Goal: Information Seeking & Learning: Check status

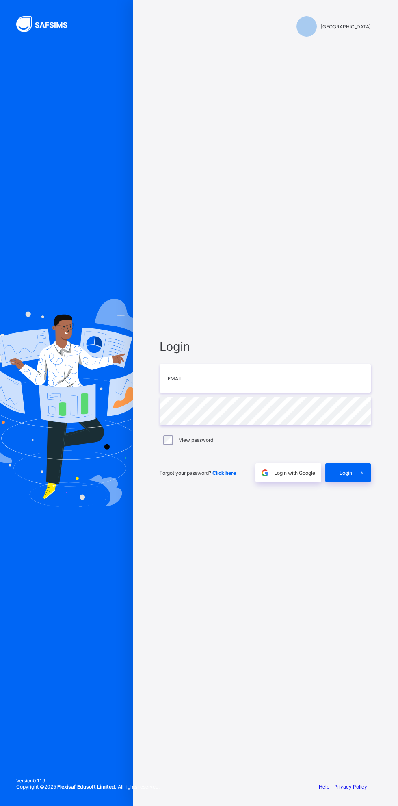
click at [213, 668] on div "Login Email Password View password Forgot your password? Click here Login with …" at bounding box center [266, 411] width 228 height 730
click at [274, 393] on input "email" at bounding box center [265, 378] width 211 height 28
type input "**********"
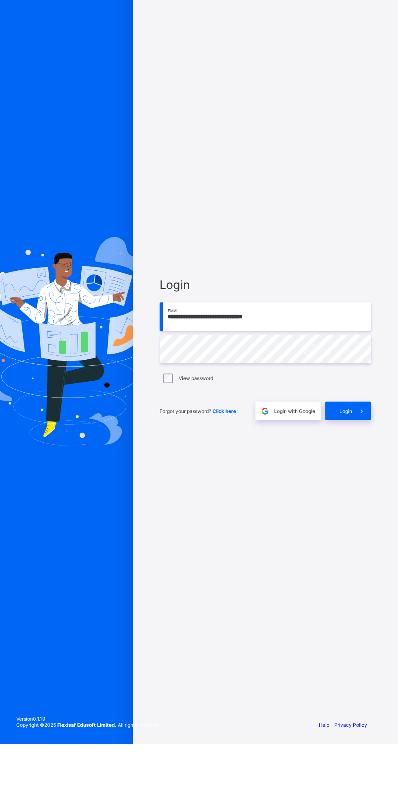
type input "**********"
click at [362, 477] on icon at bounding box center [362, 473] width 9 height 8
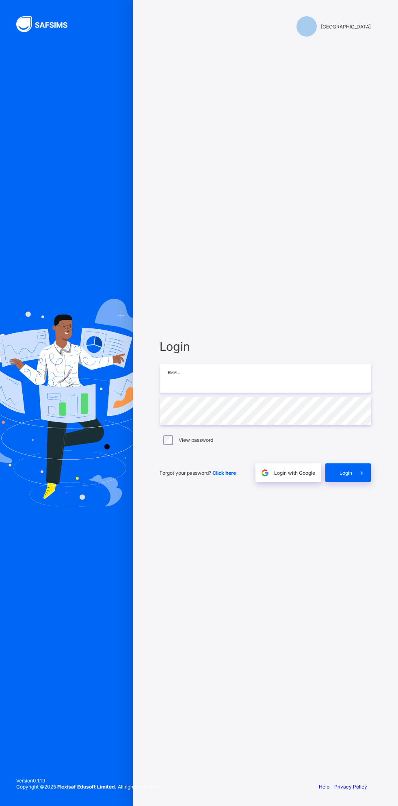
click at [250, 393] on input "email" at bounding box center [265, 378] width 211 height 28
type input "**********"
click at [324, 393] on input "email" at bounding box center [265, 378] width 211 height 28
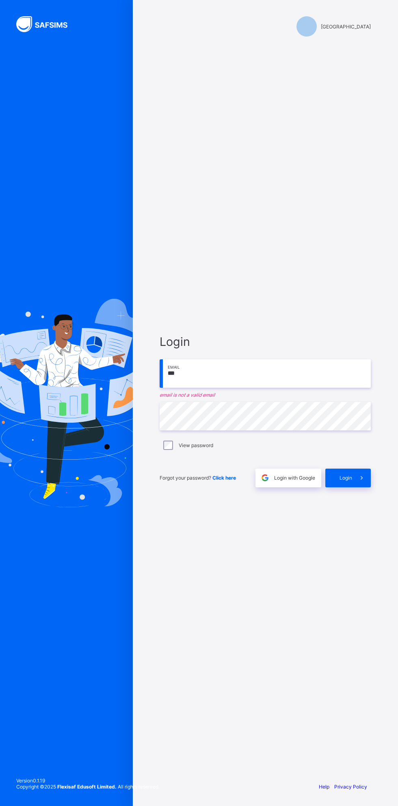
type input "**********"
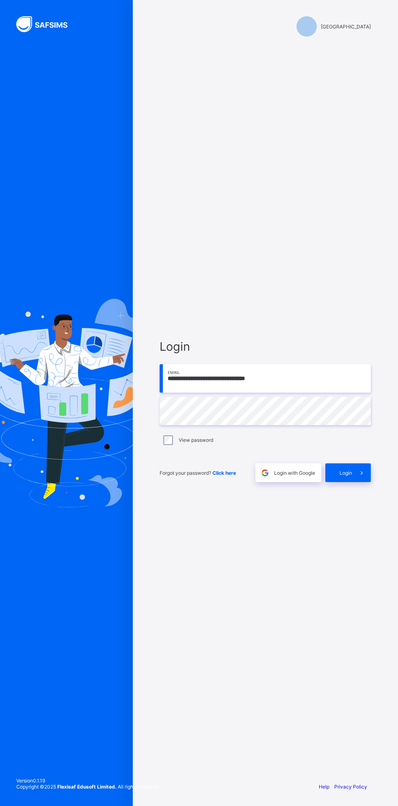
click at [168, 449] on div "View password" at bounding box center [265, 440] width 211 height 17
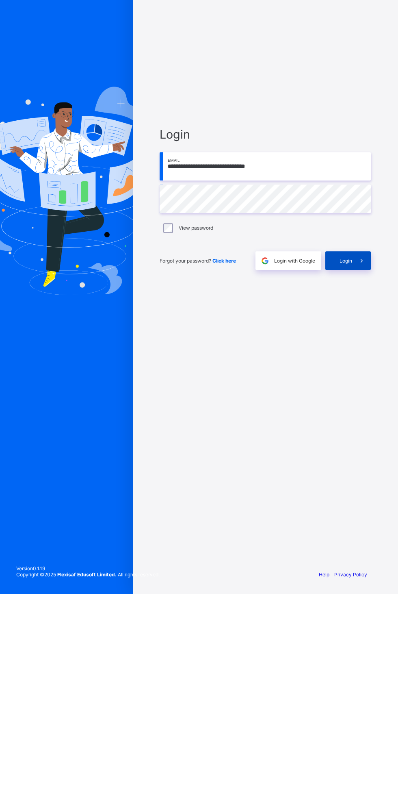
click at [359, 482] on span at bounding box center [361, 472] width 19 height 19
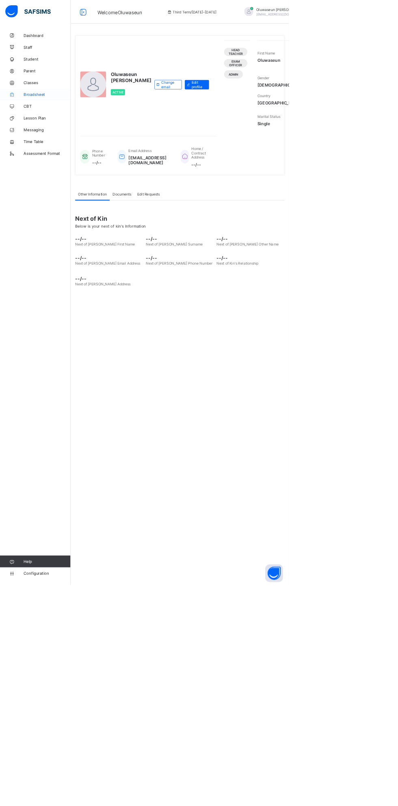
click at [36, 122] on link "Broadsheet" at bounding box center [49, 130] width 98 height 16
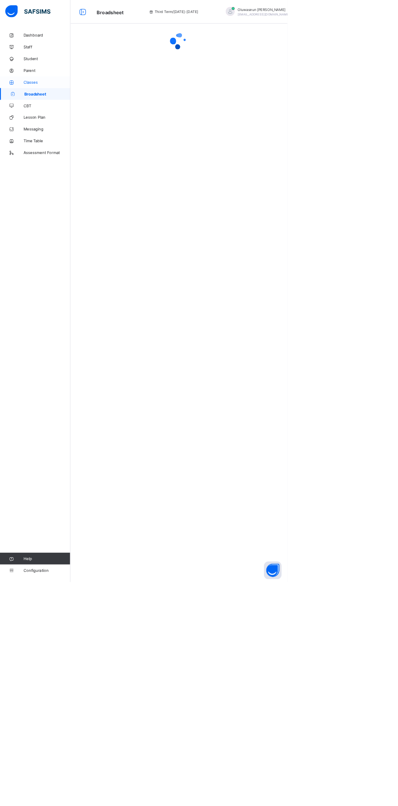
click at [34, 113] on span "Classes" at bounding box center [65, 114] width 65 height 7
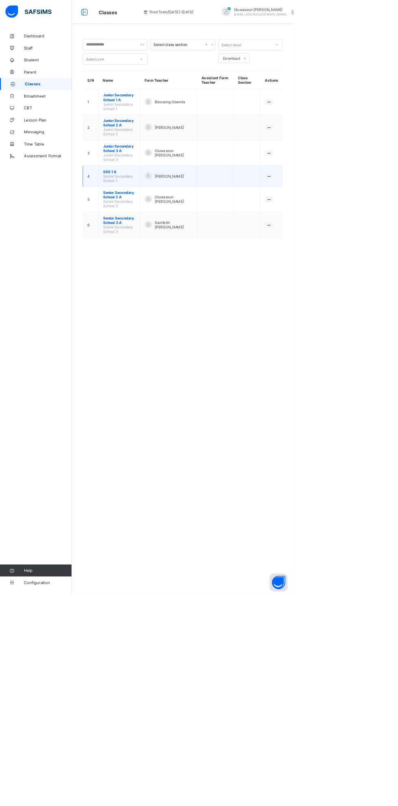
click at [158, 230] on span "SSS 1 A" at bounding box center [162, 233] width 44 height 6
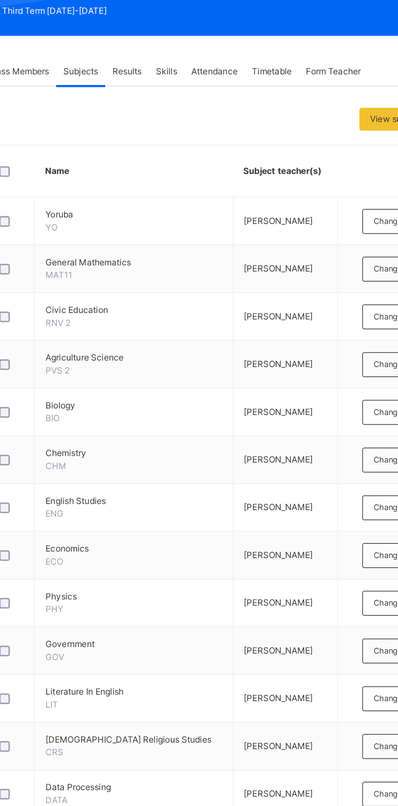
click at [192, 172] on span "Results" at bounding box center [195, 171] width 17 height 7
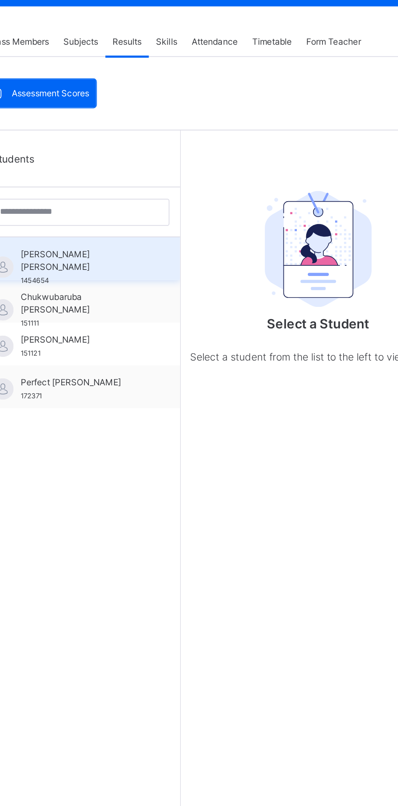
click at [165, 302] on div "Benita Chidera Ogidi 1454654" at bounding box center [171, 300] width 73 height 22
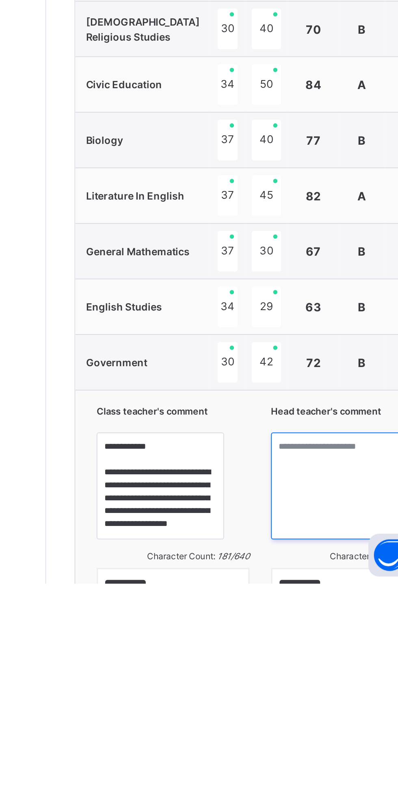
click at [324, 743] on textarea at bounding box center [353, 750] width 87 height 61
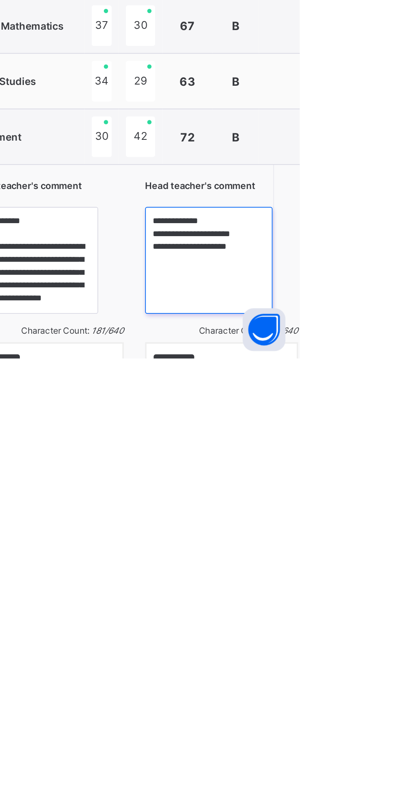
click at [310, 728] on textarea "**********" at bounding box center [346, 750] width 73 height 61
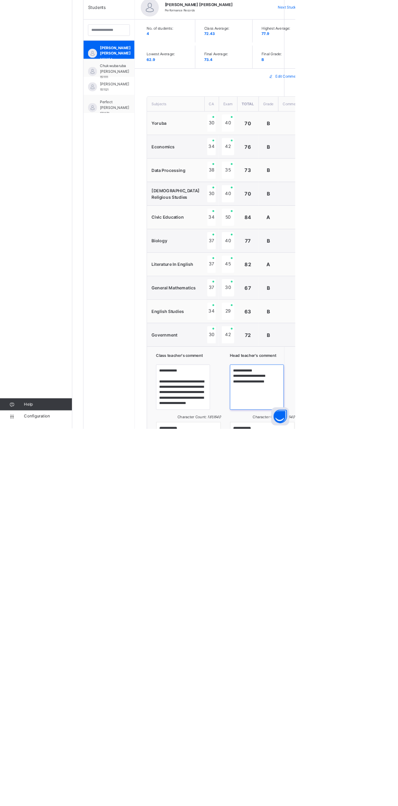
click at [336, 744] on textarea "**********" at bounding box center [346, 750] width 73 height 61
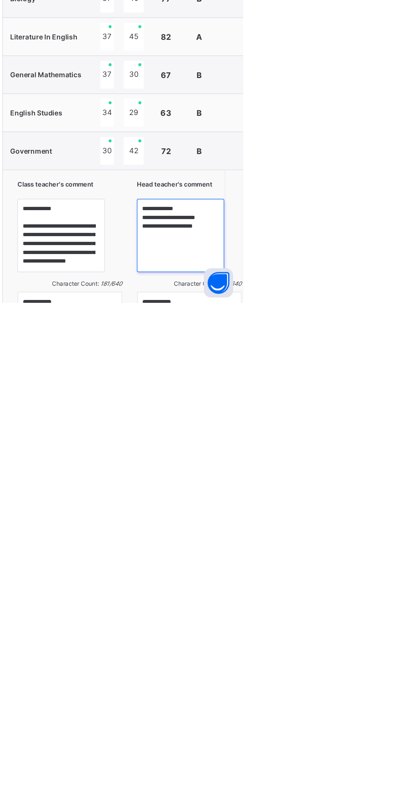
type textarea "**********"
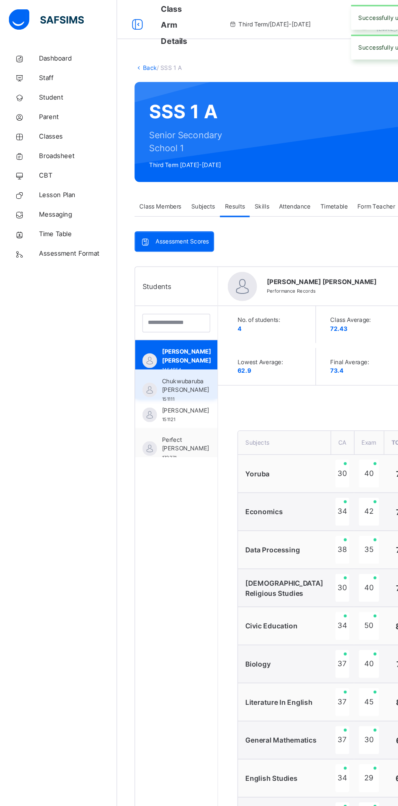
click at [160, 318] on span "Chukwubaruba Dickson Izuchukwu" at bounding box center [154, 321] width 39 height 15
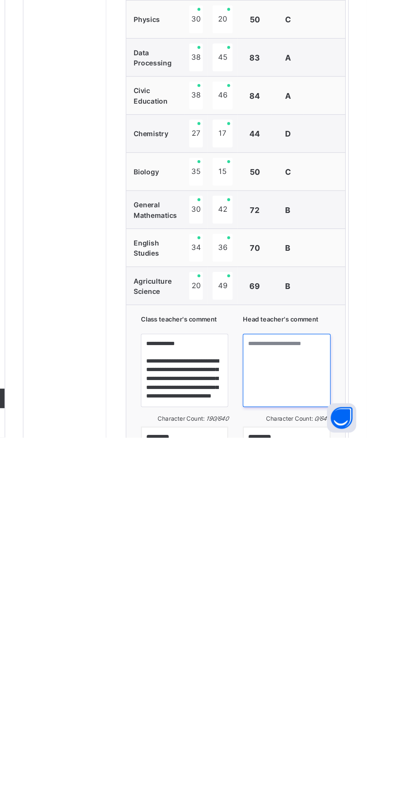
click at [348, 739] on textarea at bounding box center [332, 750] width 73 height 61
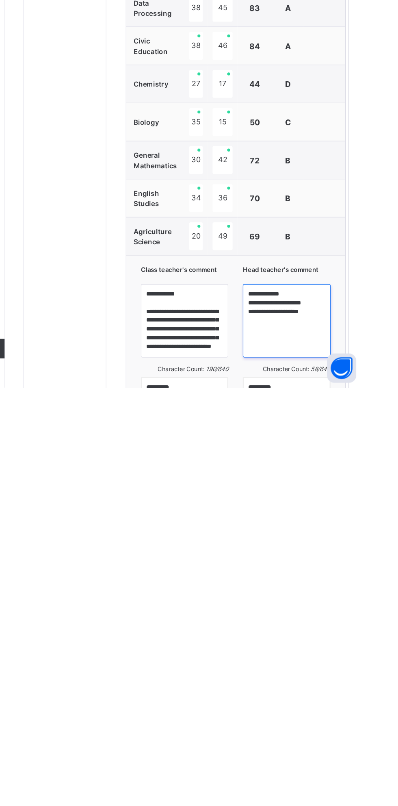
type textarea "**********"
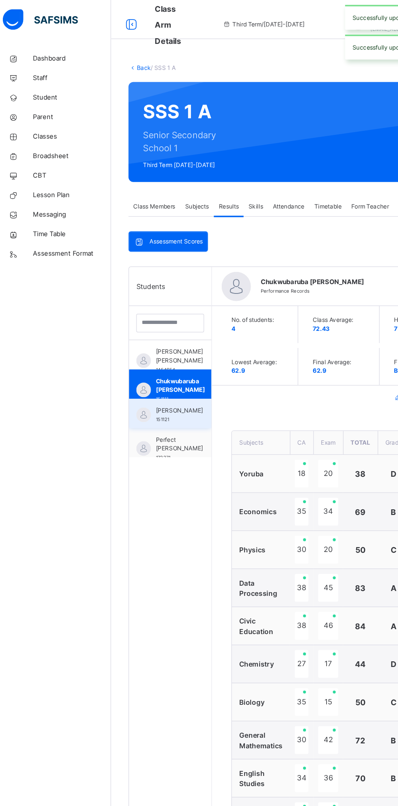
click at [156, 346] on span "[PERSON_NAME]" at bounding box center [154, 341] width 39 height 7
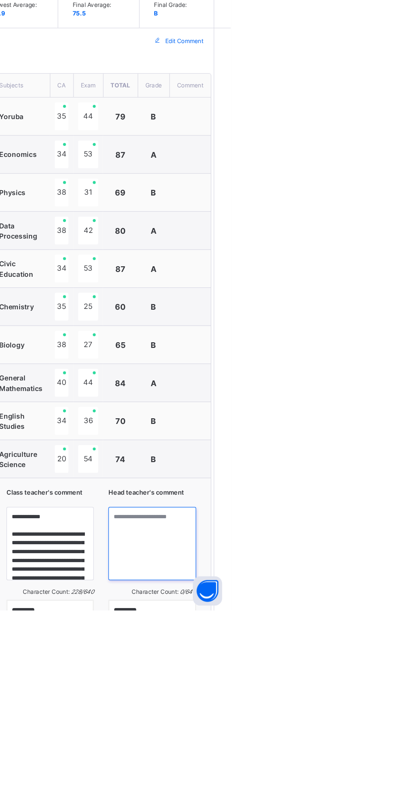
click at [335, 748] on textarea at bounding box center [332, 750] width 73 height 61
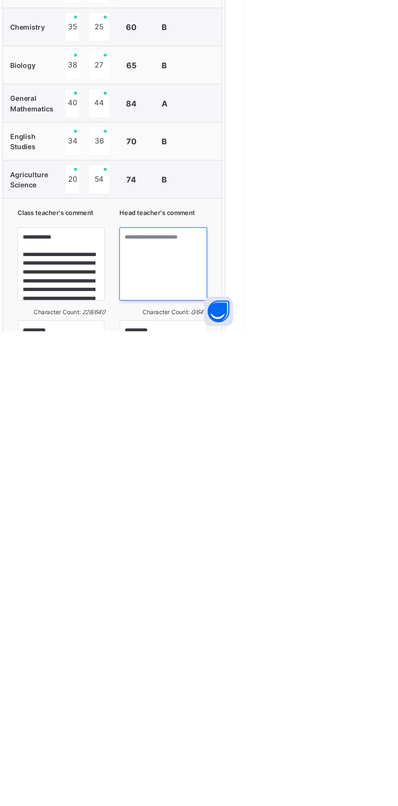
click at [343, 747] on textarea at bounding box center [332, 750] width 73 height 61
paste textarea "**********"
type textarea "**********"
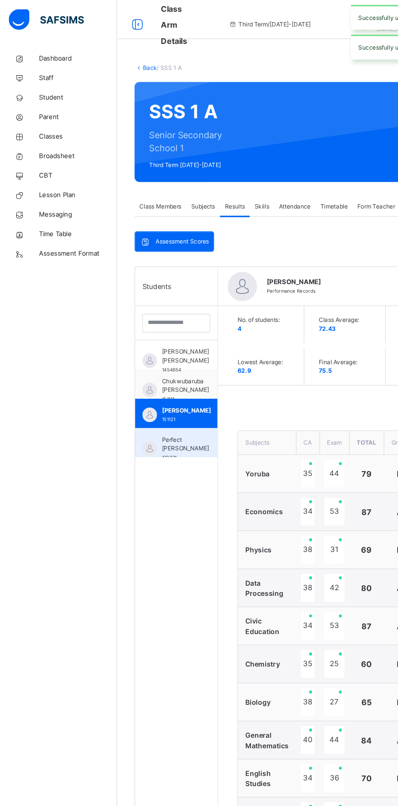
click at [154, 368] on span "Perfect [PERSON_NAME]" at bounding box center [154, 370] width 39 height 15
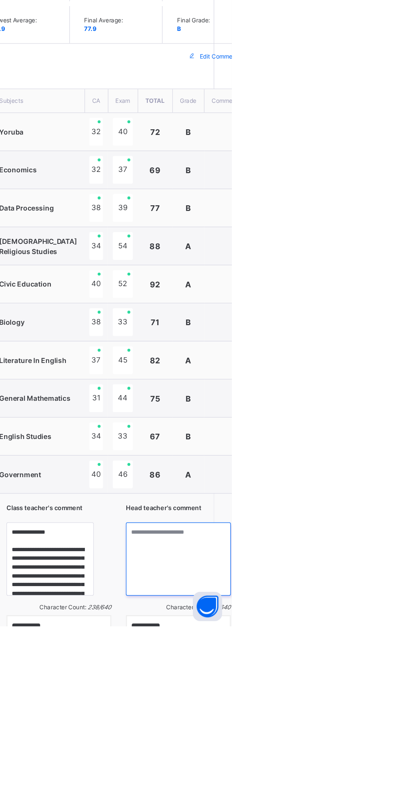
click at [340, 741] on textarea at bounding box center [353, 750] width 87 height 61
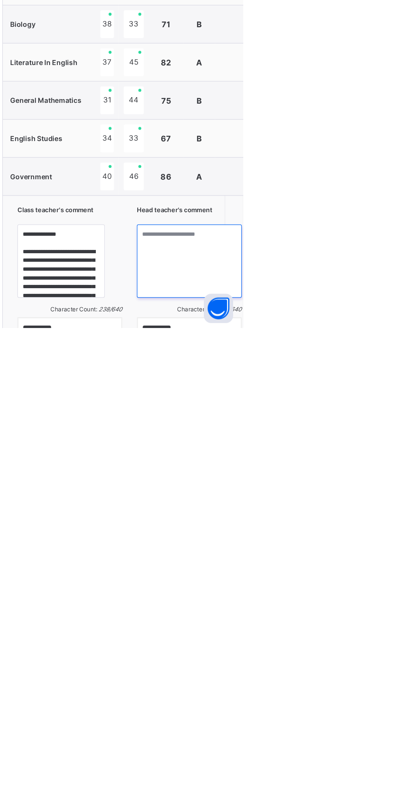
click at [341, 746] on textarea at bounding box center [353, 750] width 87 height 61
paste textarea "**********"
type textarea "**********"
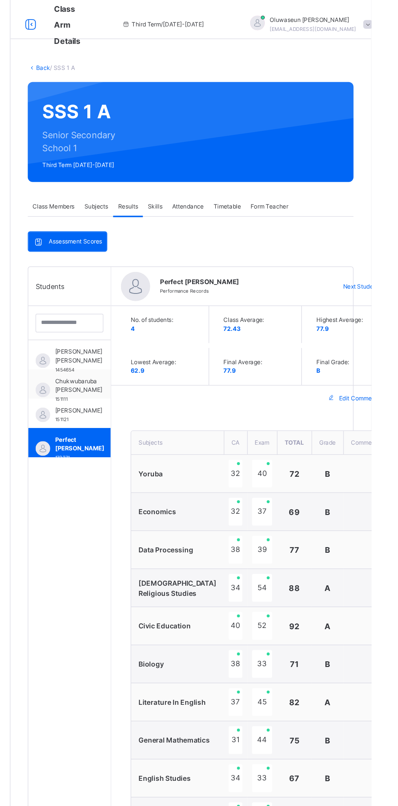
click at [217, 172] on span "Skills" at bounding box center [218, 171] width 12 height 7
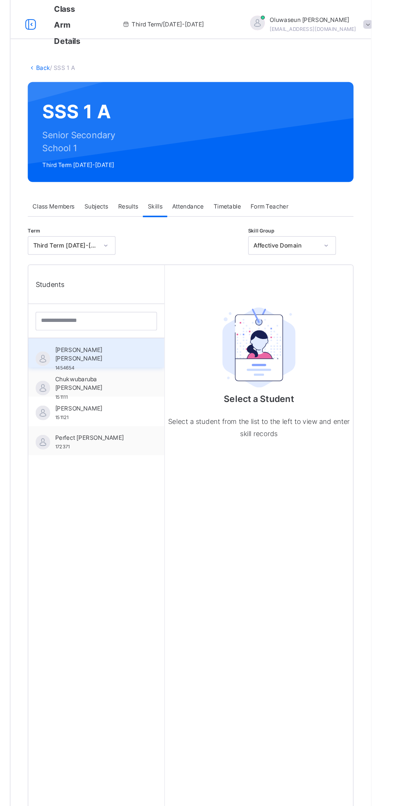
click at [192, 283] on div "Benita Chidera Ogidi 1454654" at bounding box center [169, 294] width 113 height 24
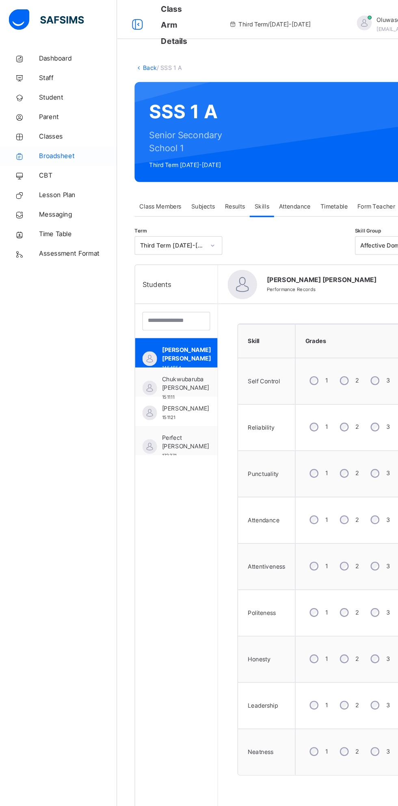
click at [71, 131] on span "Broadsheet" at bounding box center [65, 130] width 65 height 8
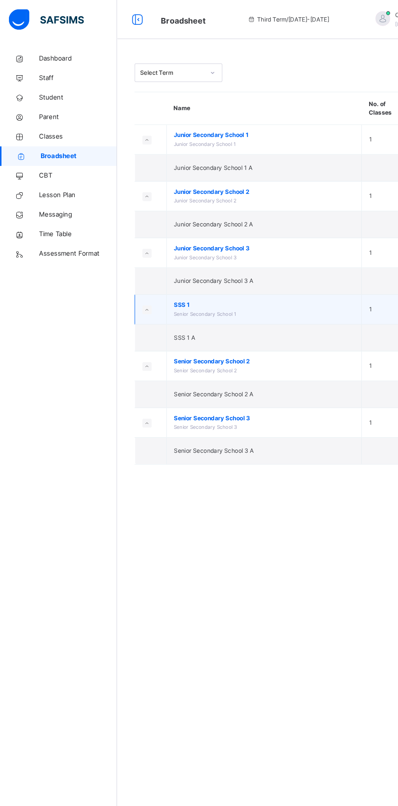
click at [161, 254] on span "SSS 1" at bounding box center [220, 253] width 150 height 7
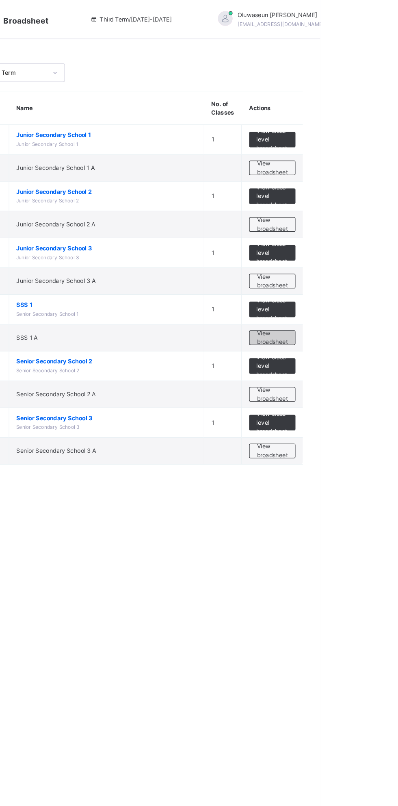
click at [361, 283] on span "View broadsheet" at bounding box center [359, 281] width 26 height 15
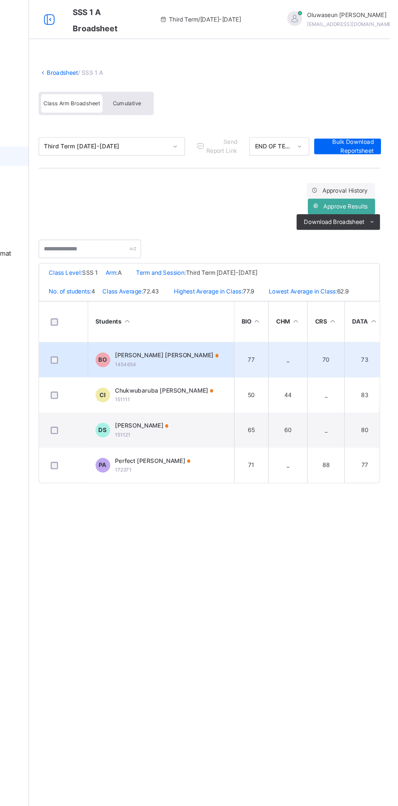
click at [211, 305] on div "Benita Chidera Ogidi 1454654" at bounding box center [213, 299] width 87 height 15
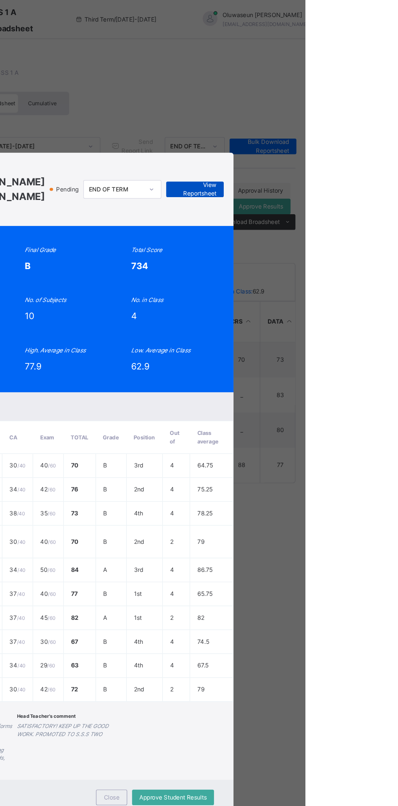
click at [324, 165] on span "View Reportsheet" at bounding box center [307, 157] width 36 height 15
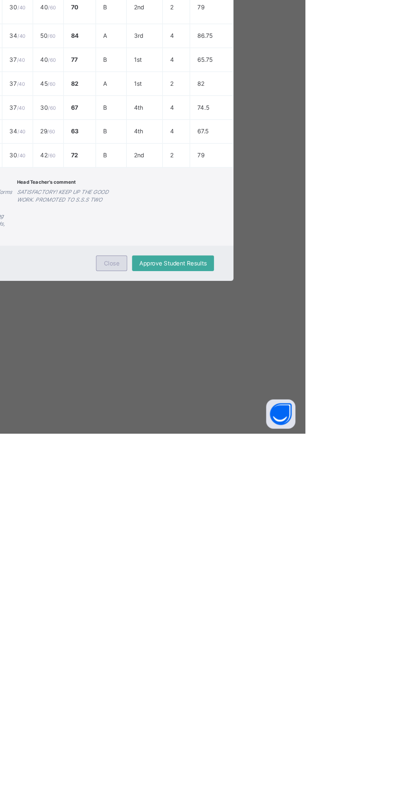
click at [243, 668] on span "Close" at bounding box center [236, 664] width 13 height 7
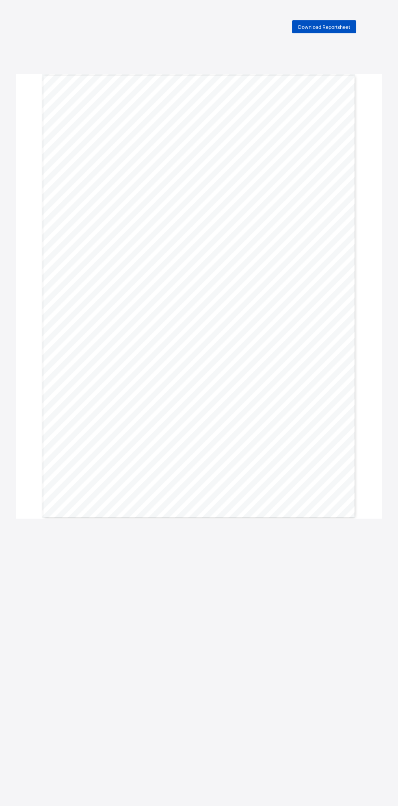
click at [333, 22] on div "Download Reportsheet" at bounding box center [324, 26] width 64 height 13
click at [340, 29] on span "Download Reportsheet" at bounding box center [324, 27] width 52 height 6
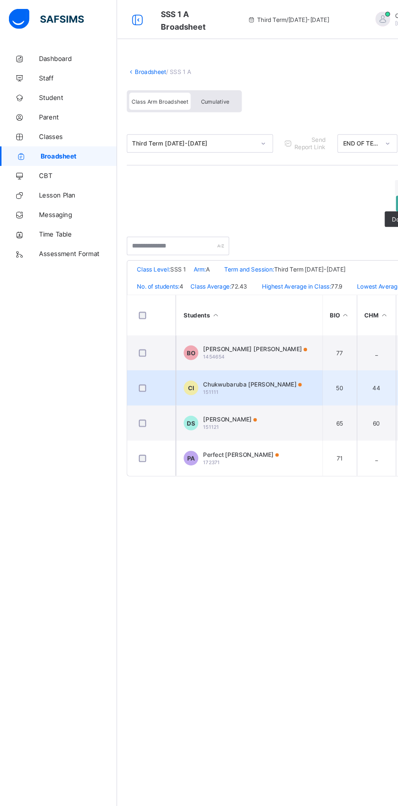
click at [210, 325] on div "[PERSON_NAME] 151111" at bounding box center [211, 323] width 82 height 12
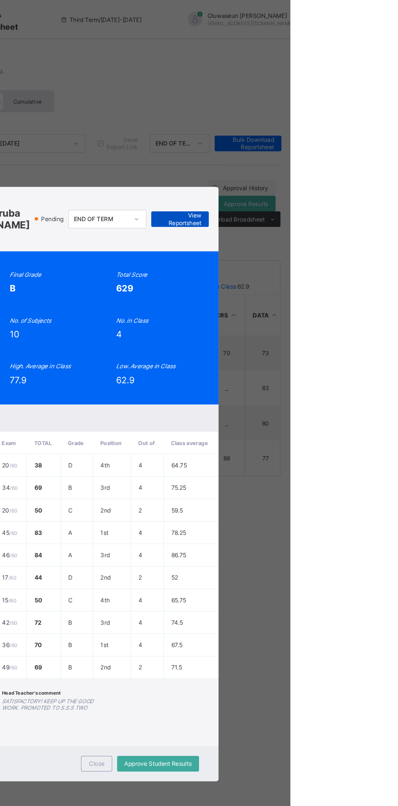
click at [324, 189] on span "View Reportsheet" at bounding box center [307, 182] width 36 height 12
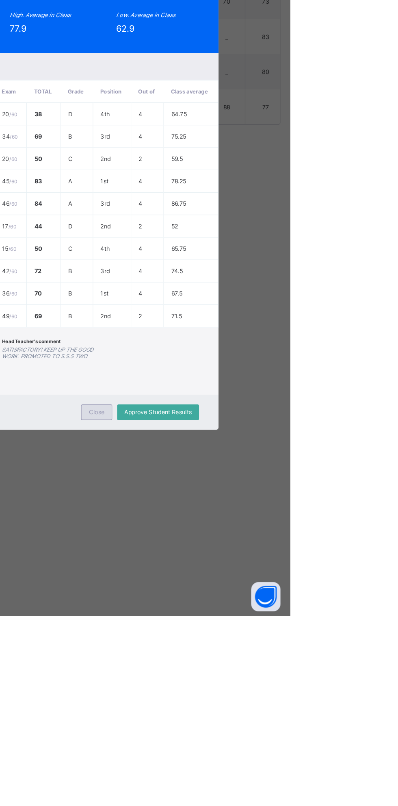
click at [250, 643] on div "Close" at bounding box center [237, 636] width 26 height 13
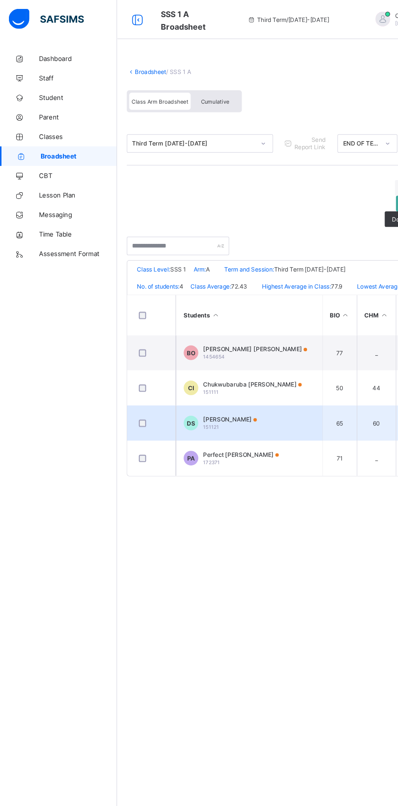
click at [215, 345] on td "DS Doris Ufuoma Solomon 151121" at bounding box center [208, 352] width 122 height 29
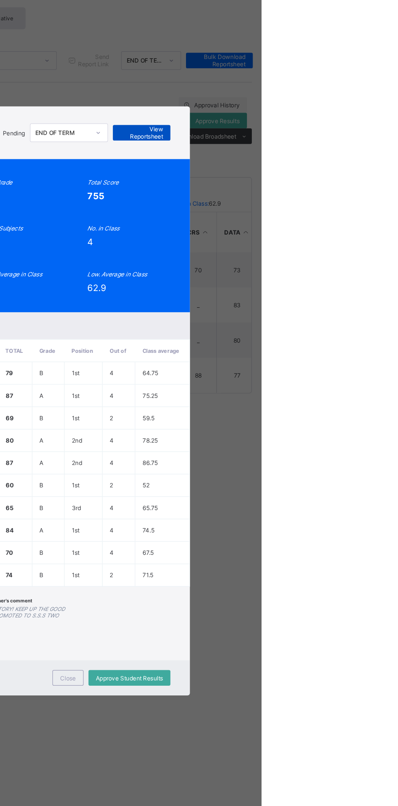
click at [316, 186] on span "View Reportsheet" at bounding box center [298, 180] width 36 height 12
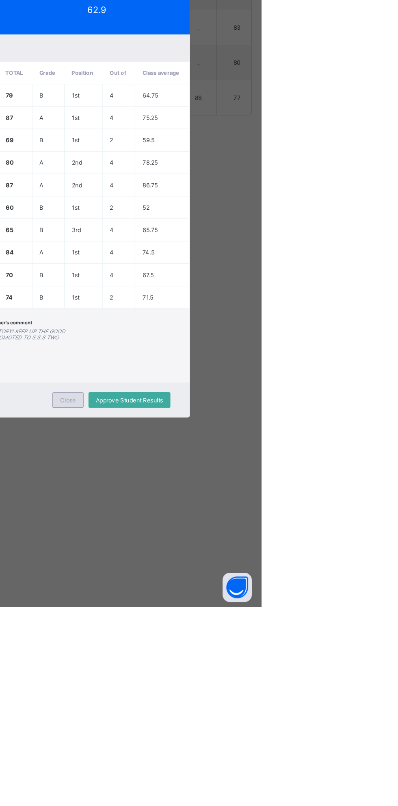
click at [250, 640] on div "Close" at bounding box center [237, 633] width 26 height 13
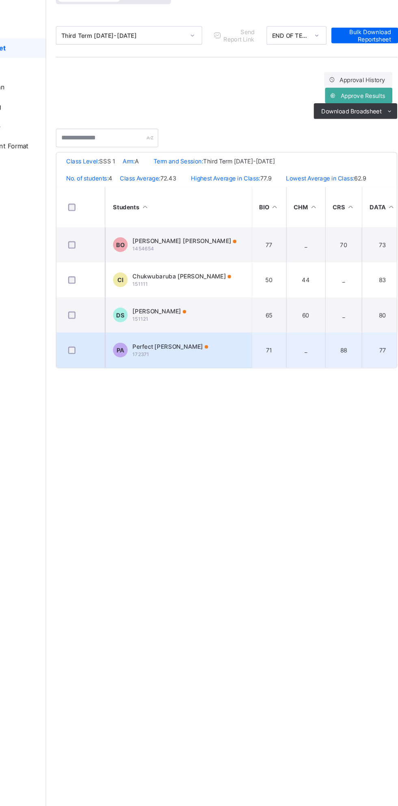
click at [207, 380] on span "Perfect Ojokenyowa Agada" at bounding box center [201, 379] width 63 height 6
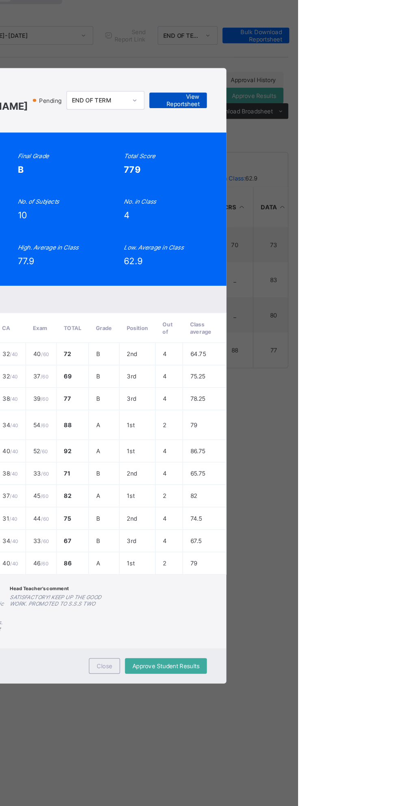
click at [316, 180] on span "View Reportsheet" at bounding box center [298, 173] width 36 height 12
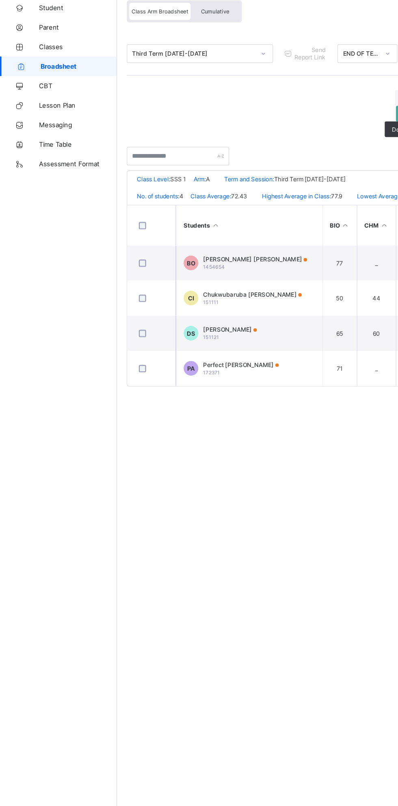
click at [73, 129] on span "Broadsheet" at bounding box center [66, 130] width 64 height 7
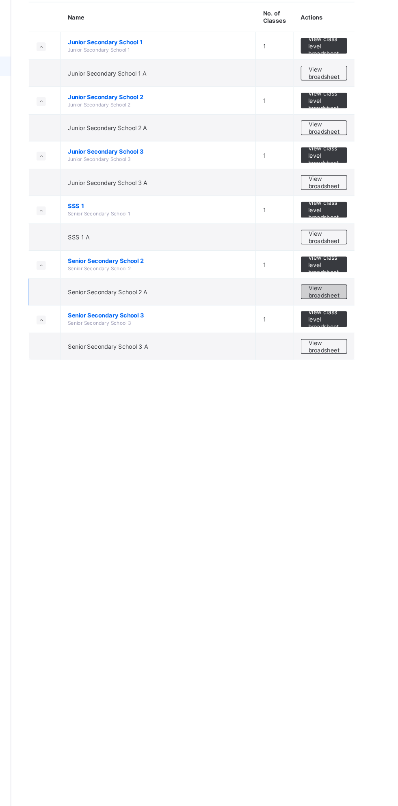
click at [349, 315] on span "View broadsheet" at bounding box center [359, 318] width 26 height 12
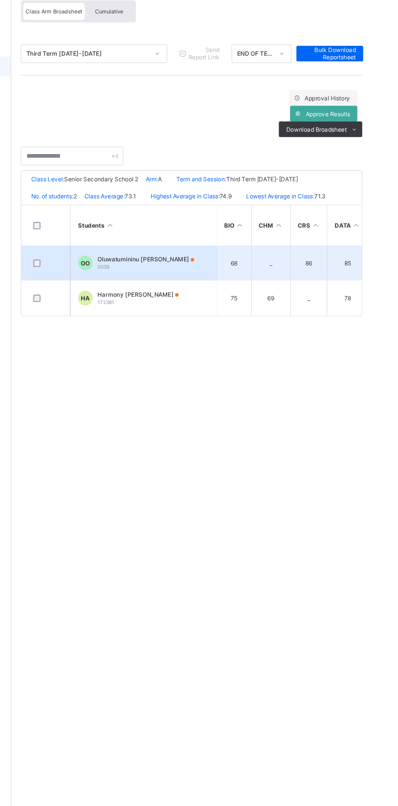
click at [235, 293] on div "Oluwatumininu Deborah Olusanya 0039" at bounding box center [210, 294] width 80 height 12
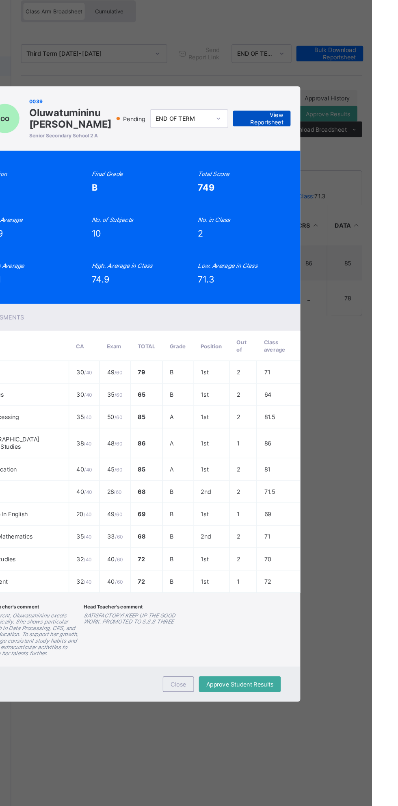
click at [324, 180] on span "View Reportsheet" at bounding box center [307, 173] width 36 height 12
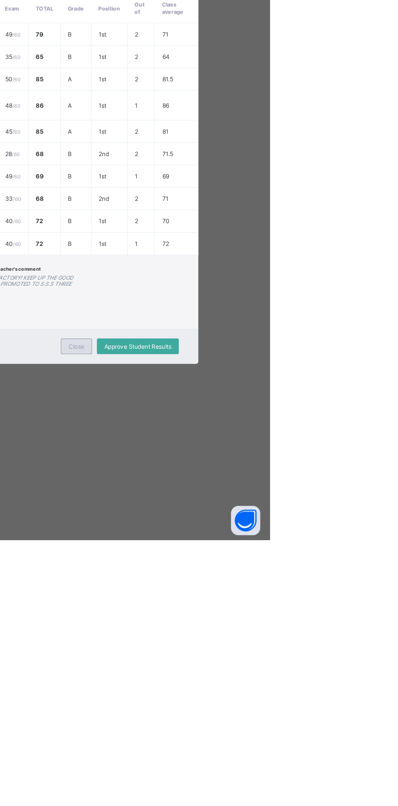
click at [250, 651] on div "Close" at bounding box center [237, 644] width 26 height 13
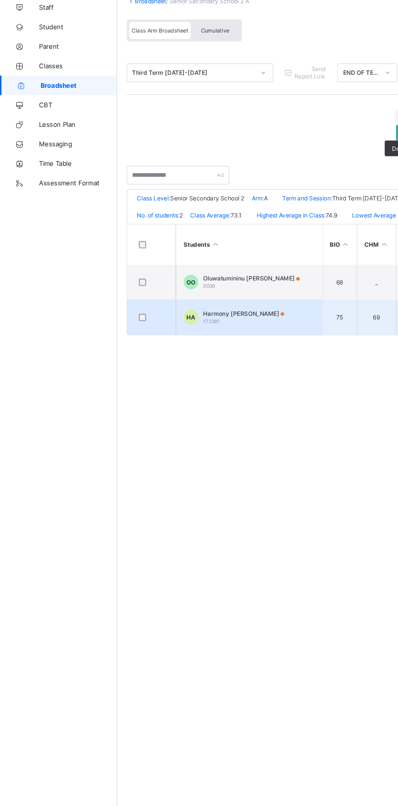
click at [228, 325] on td "HA Harmony Eleojo Agada 172381" at bounding box center [208, 323] width 122 height 29
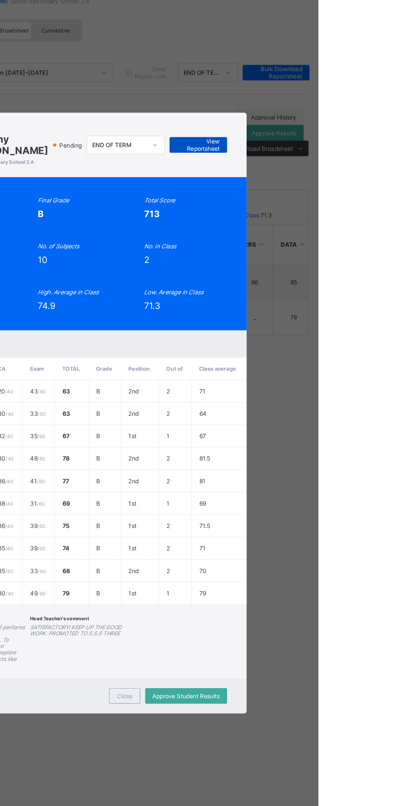
click at [316, 186] on span "View Reportsheet" at bounding box center [298, 180] width 36 height 12
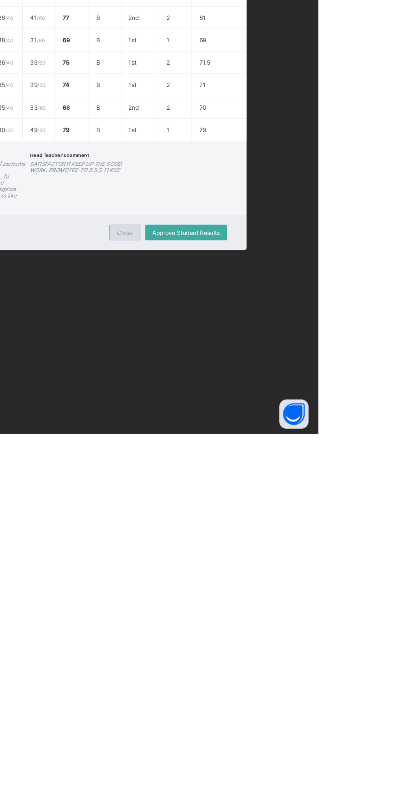
click at [250, 645] on div "Close" at bounding box center [237, 638] width 26 height 13
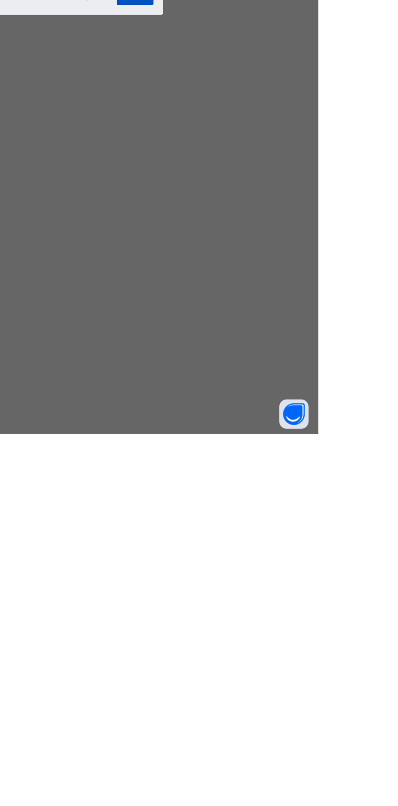
click at [261, 449] on div "Resume" at bounding box center [245, 442] width 30 height 13
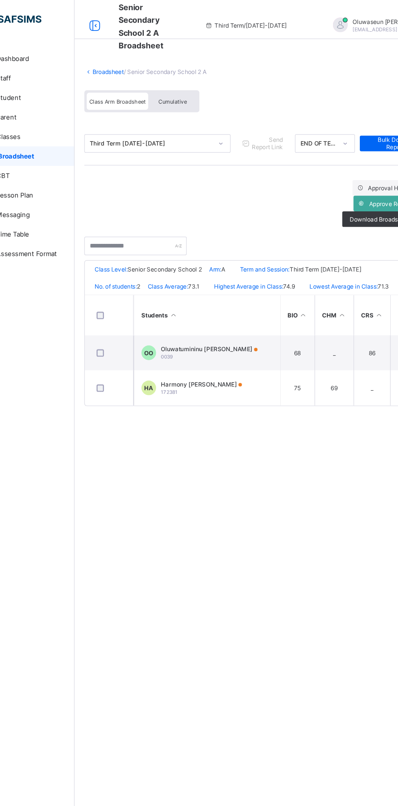
click at [84, 130] on span "Broadsheet" at bounding box center [66, 130] width 64 height 7
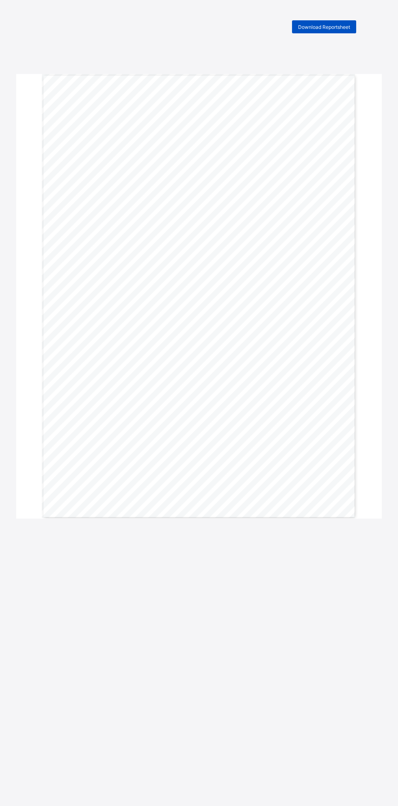
click at [343, 29] on span "Download Reportsheet" at bounding box center [324, 27] width 52 height 6
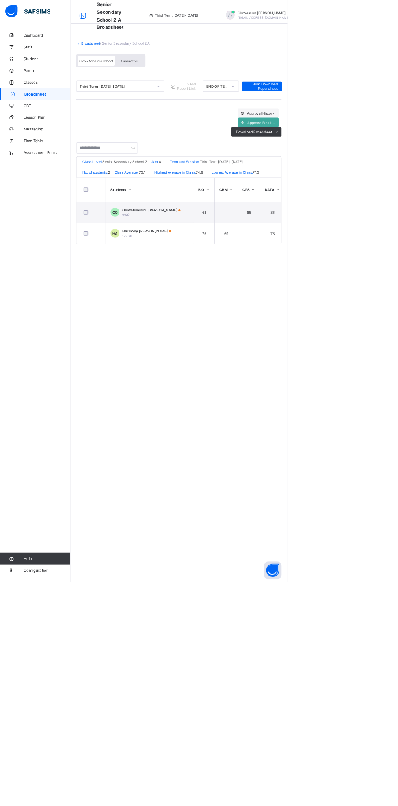
click at [65, 130] on span "Broadsheet" at bounding box center [66, 130] width 64 height 7
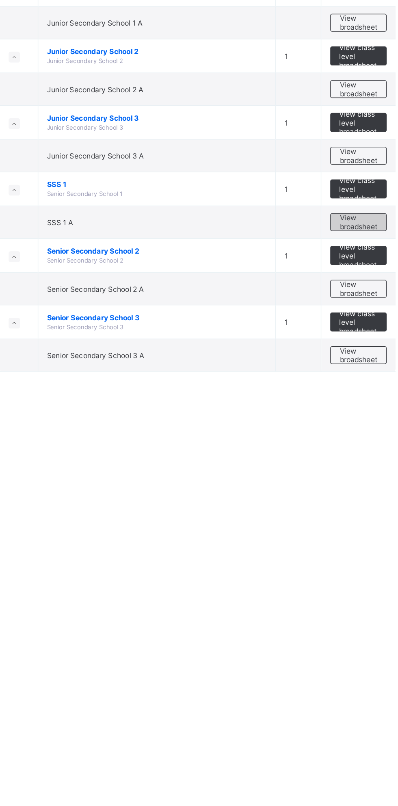
click at [356, 266] on span "View broadsheet" at bounding box center [359, 272] width 26 height 12
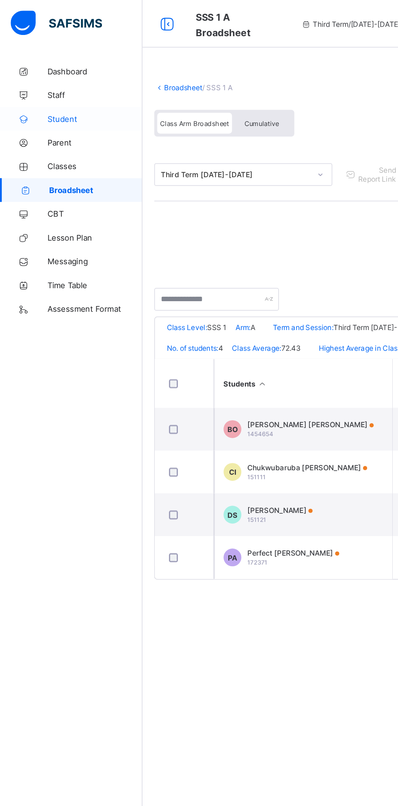
click at [60, 83] on span "Student" at bounding box center [65, 81] width 65 height 7
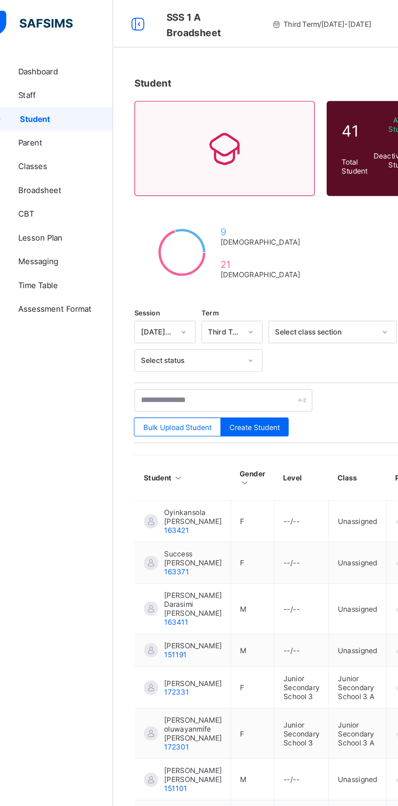
click at [257, 263] on div "Export as Pdf Report Excel Report Excel Report (LMS) Bulk Upload Student Create…" at bounding box center [248, 282] width 272 height 41
click at [243, 270] on div "Export as Pdf Report Excel Report Excel Report (LMS) Bulk Upload Student Create…" at bounding box center [248, 282] width 272 height 33
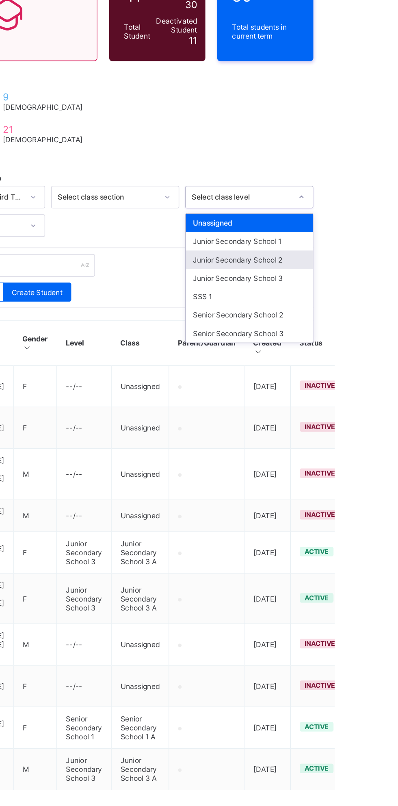
click at [363, 270] on div "Junior Secondary School 2" at bounding box center [339, 270] width 87 height 13
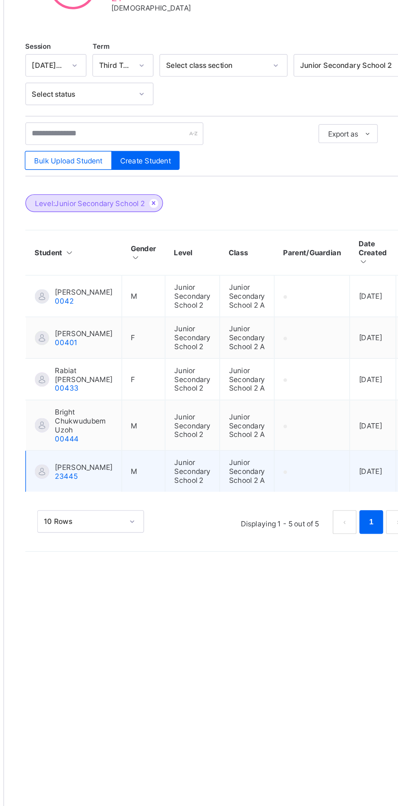
click at [151, 505] on span "Odunayo Gabriel Gbolowaga" at bounding box center [152, 502] width 39 height 6
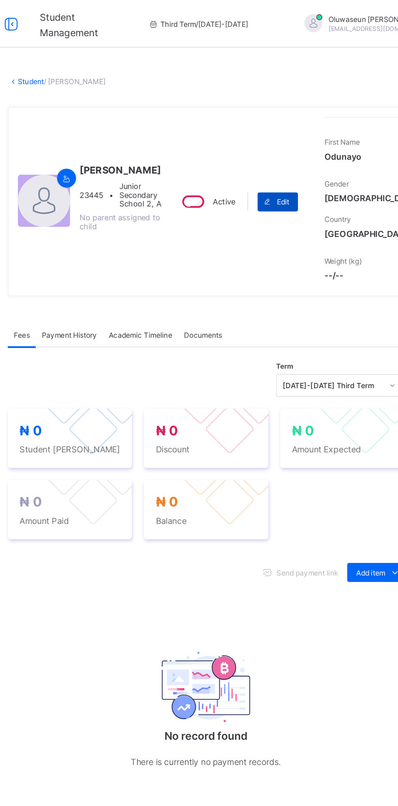
click at [304, 145] on div "Edit" at bounding box center [297, 138] width 28 height 13
select select "**"
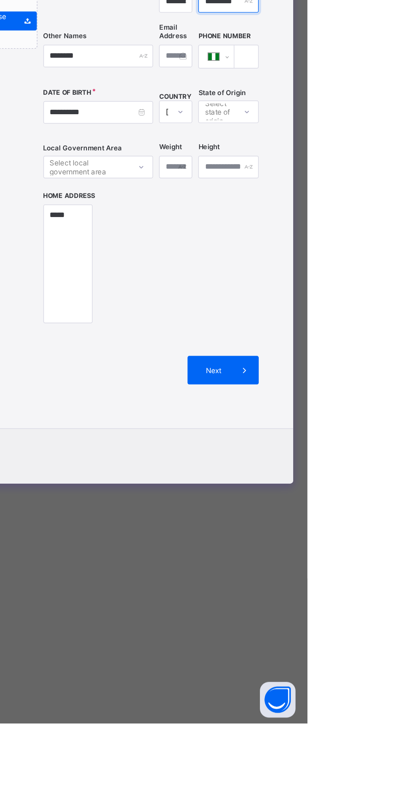
click at [365, 320] on input "*********" at bounding box center [344, 311] width 41 height 15
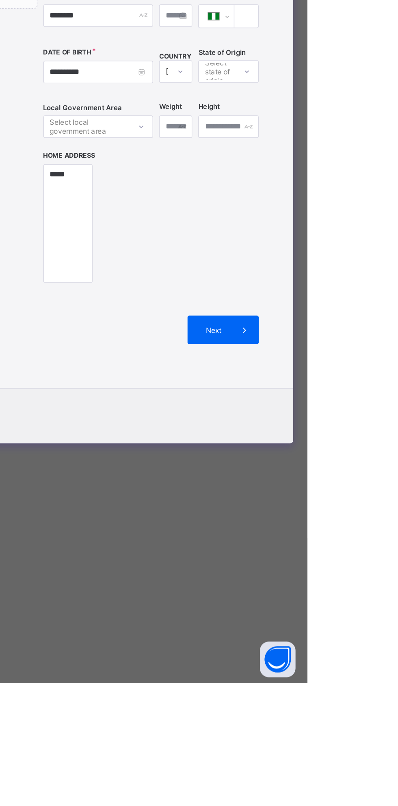
click at [365, 320] on input "*********" at bounding box center [344, 311] width 41 height 15
type input "*********"
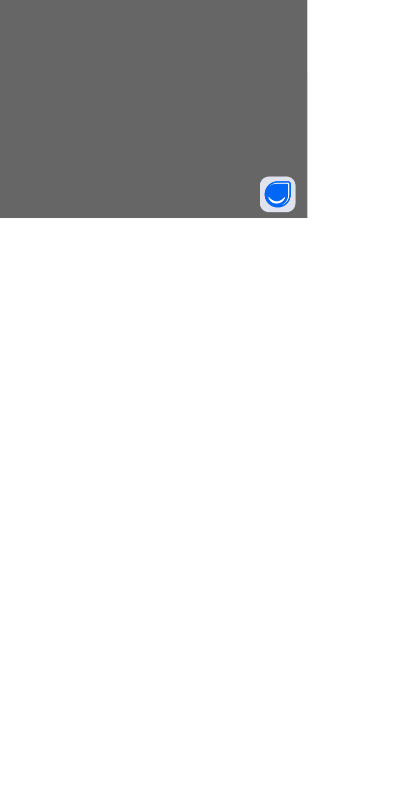
click at [365, 574] on span at bounding box center [356, 564] width 20 height 20
click at [398, 533] on div "Finish" at bounding box center [391, 523] width 49 height 20
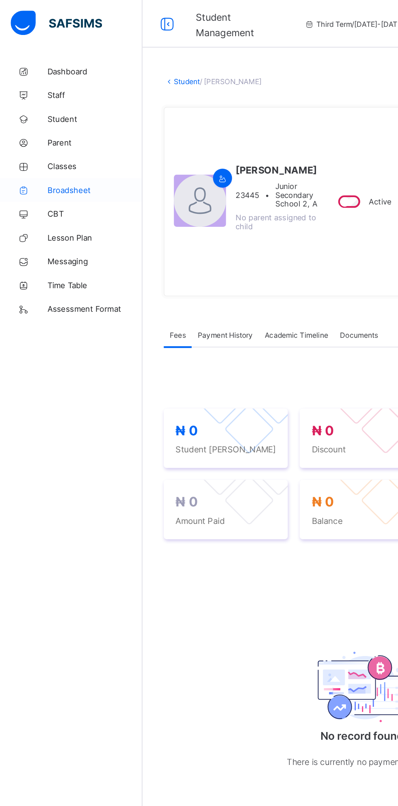
click at [69, 134] on link "Broadsheet" at bounding box center [49, 130] width 98 height 16
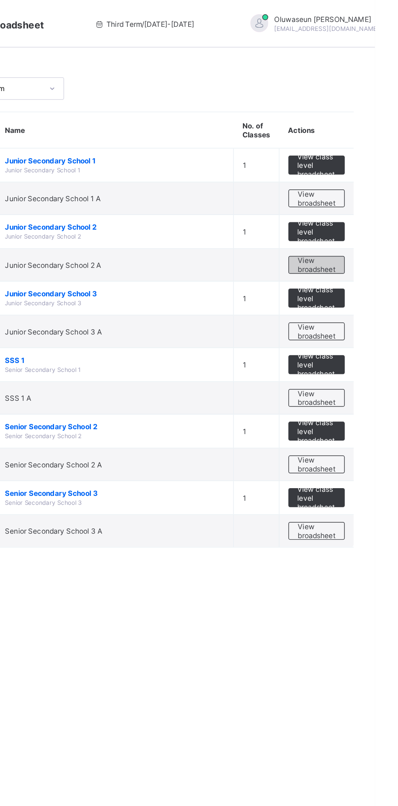
click at [363, 181] on span "View broadsheet" at bounding box center [359, 181] width 26 height 12
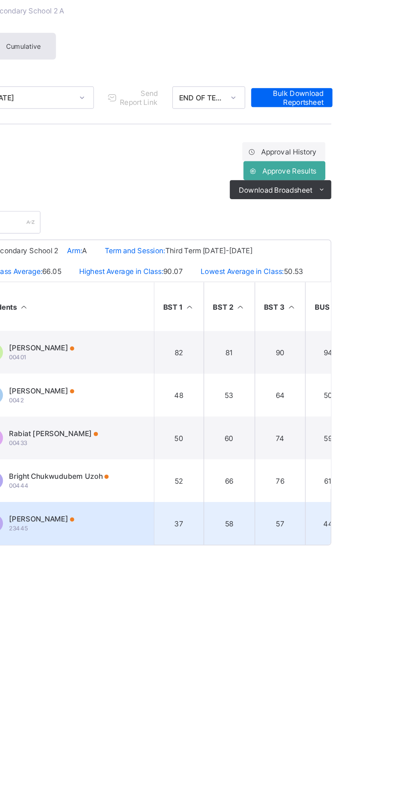
click at [241, 415] on td "OG Odunayo Gabriel Gboluwaga 23445" at bounding box center [208, 410] width 122 height 29
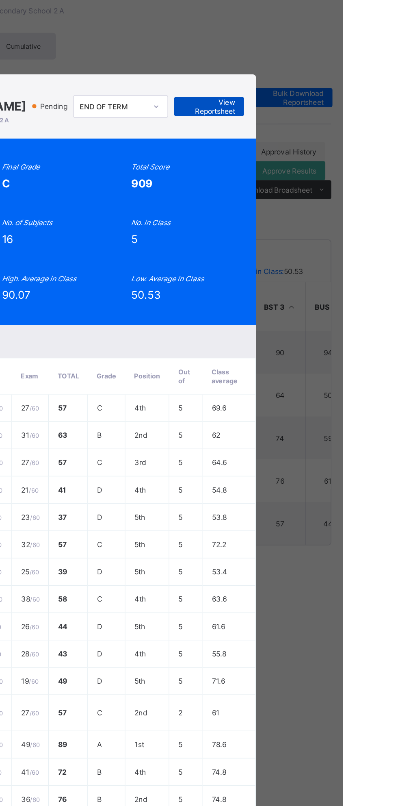
click at [324, 132] on span "View Reportsheet" at bounding box center [307, 126] width 36 height 12
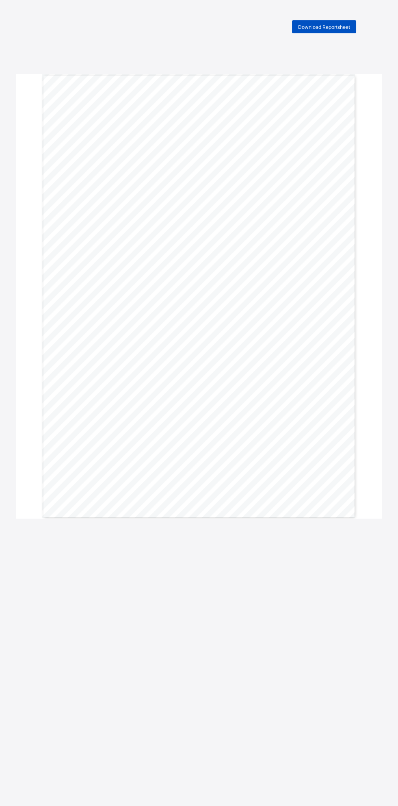
click at [340, 28] on span "Download Reportsheet" at bounding box center [324, 27] width 52 height 6
